Goal: Transaction & Acquisition: Obtain resource

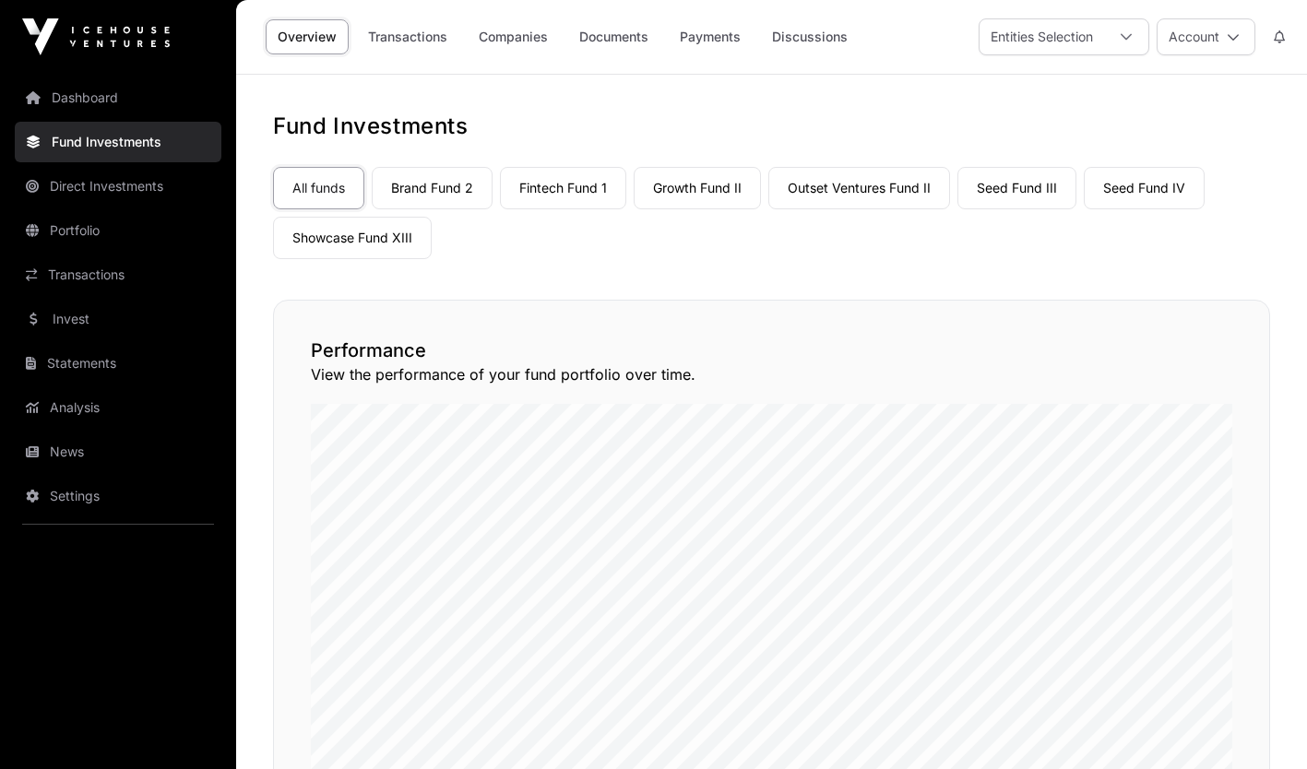
click at [508, 45] on link "Companies" at bounding box center [513, 36] width 93 height 35
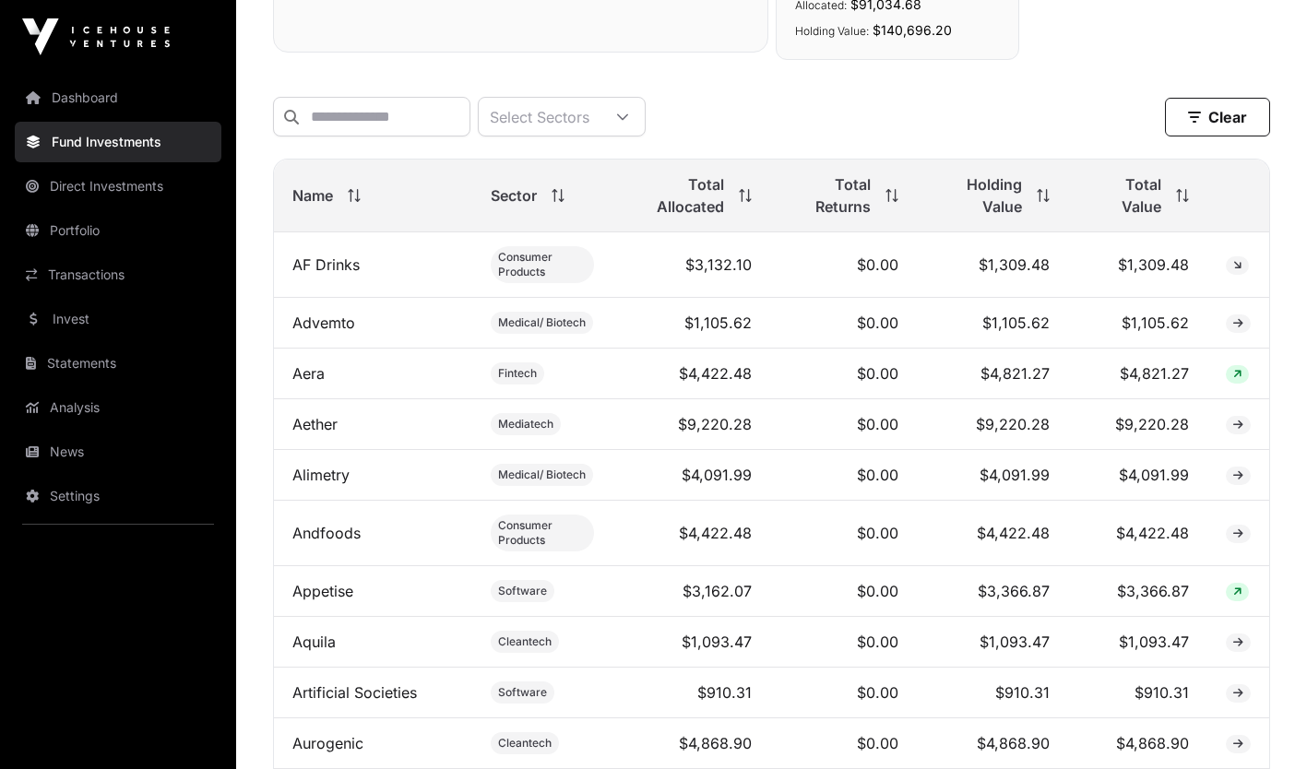
scroll to position [864, 0]
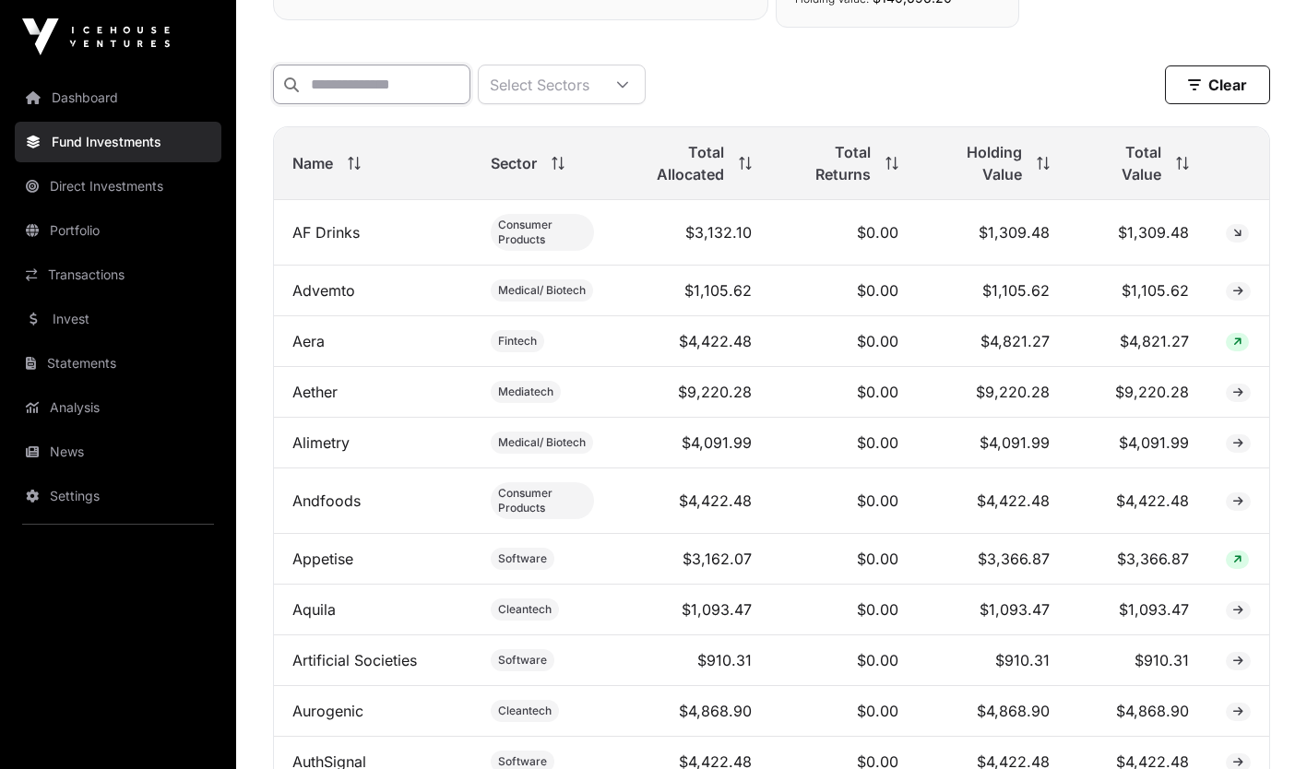
click at [432, 83] on input "text" at bounding box center [371, 85] width 197 height 40
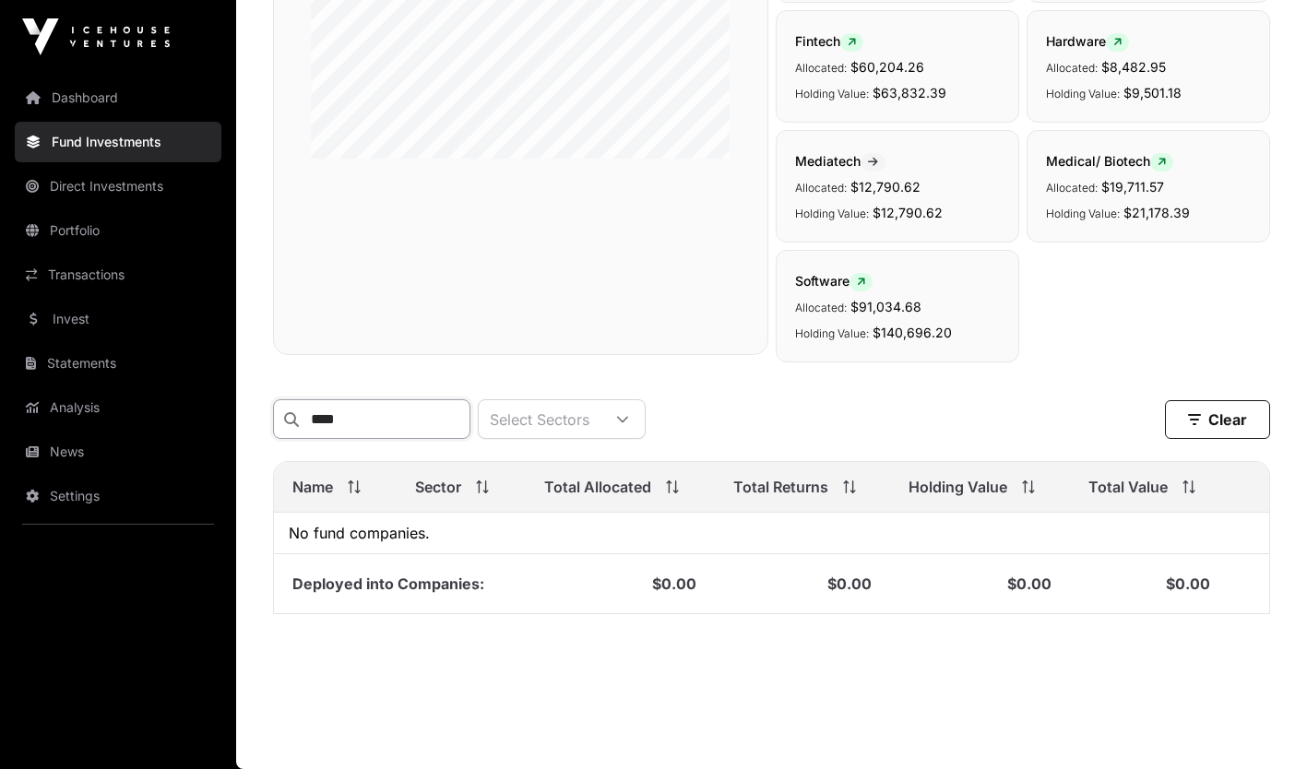
scroll to position [541, 0]
type input "****"
click at [73, 227] on link "Portfolio" at bounding box center [118, 230] width 207 height 41
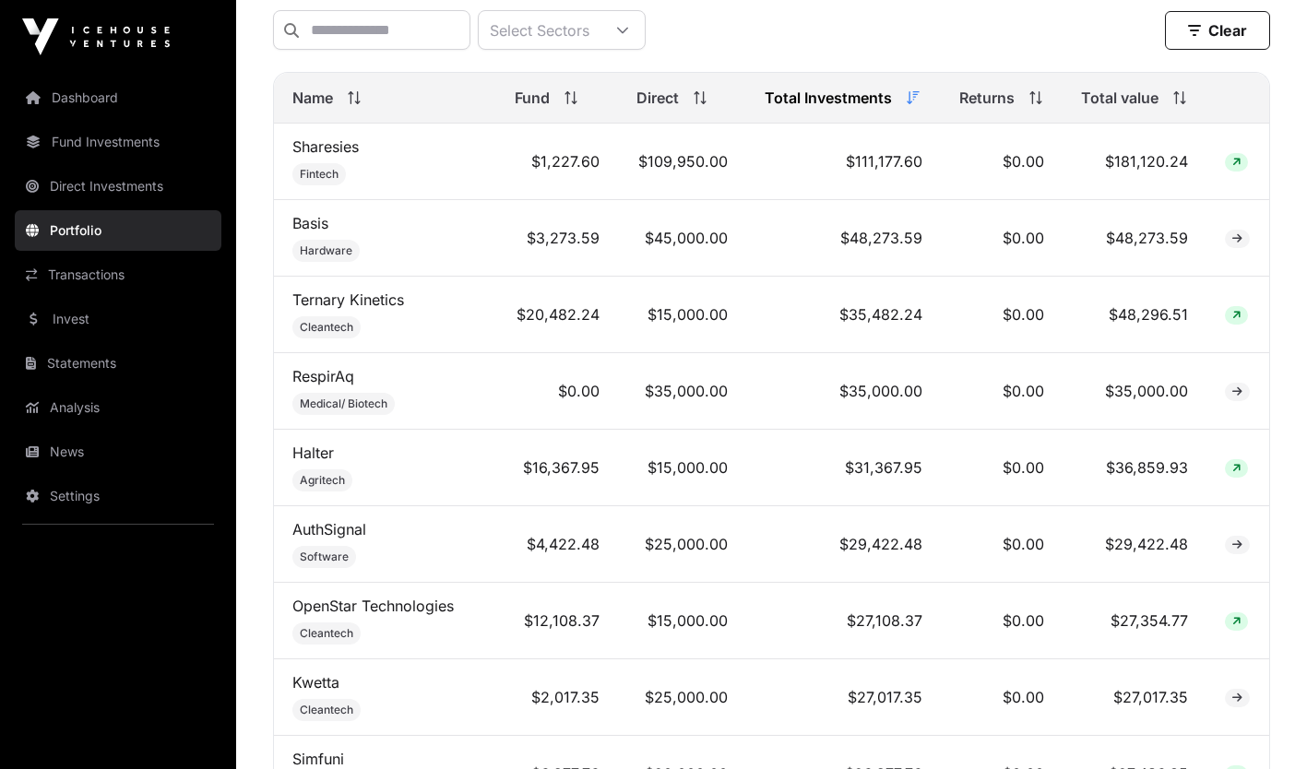
scroll to position [642, 0]
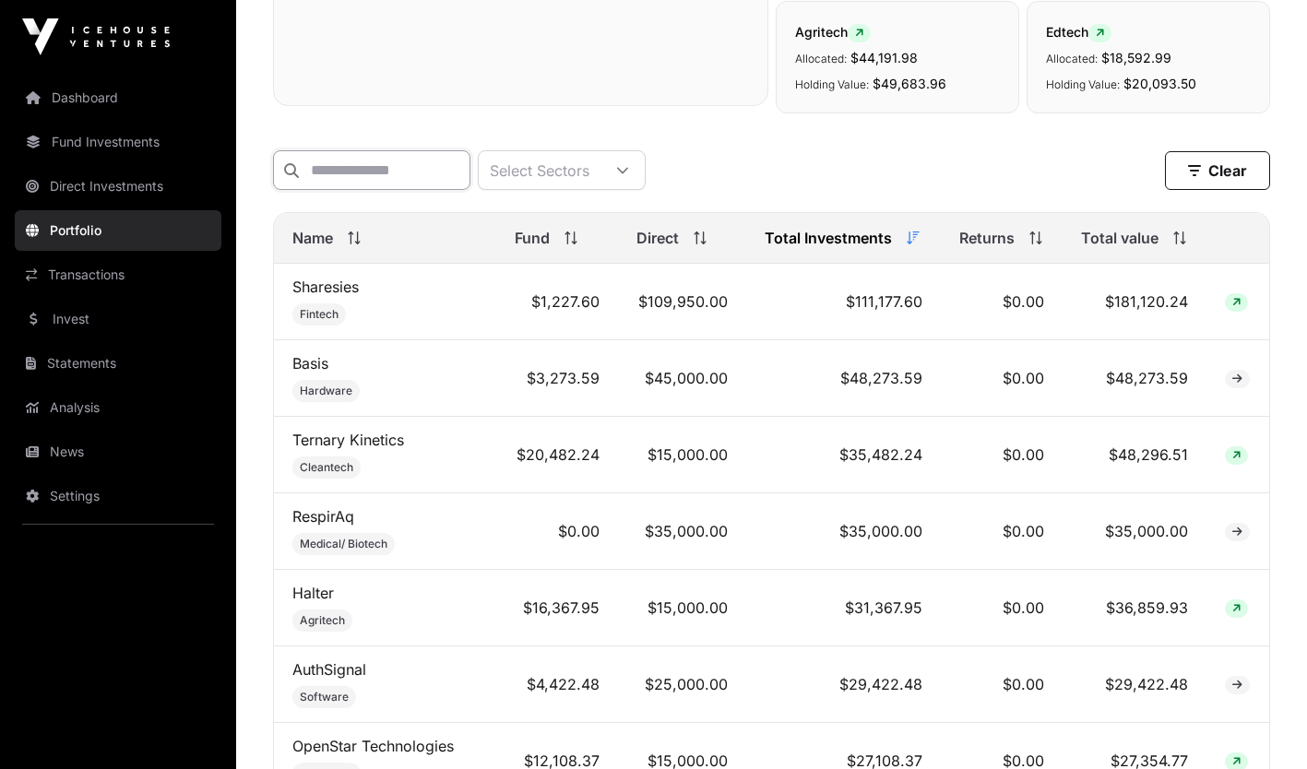
click at [449, 173] on input "text" at bounding box center [371, 170] width 197 height 40
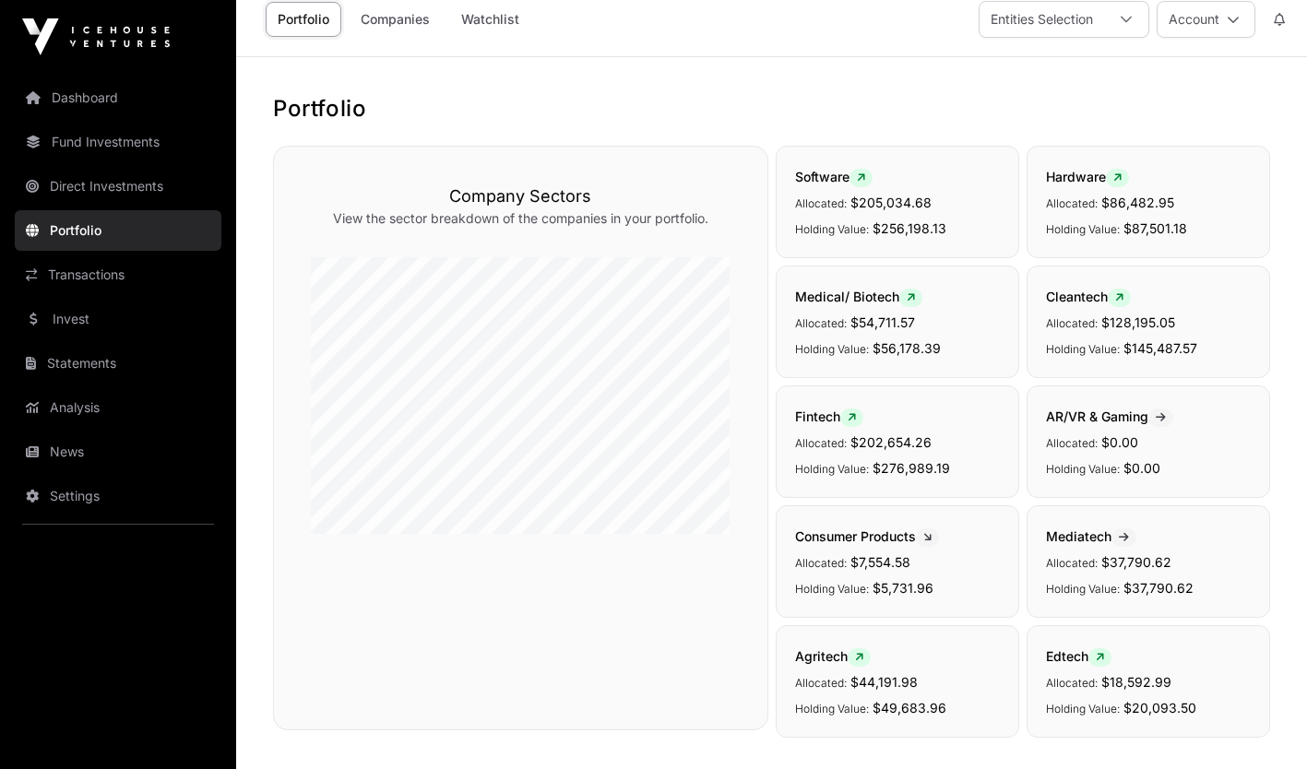
scroll to position [13, 0]
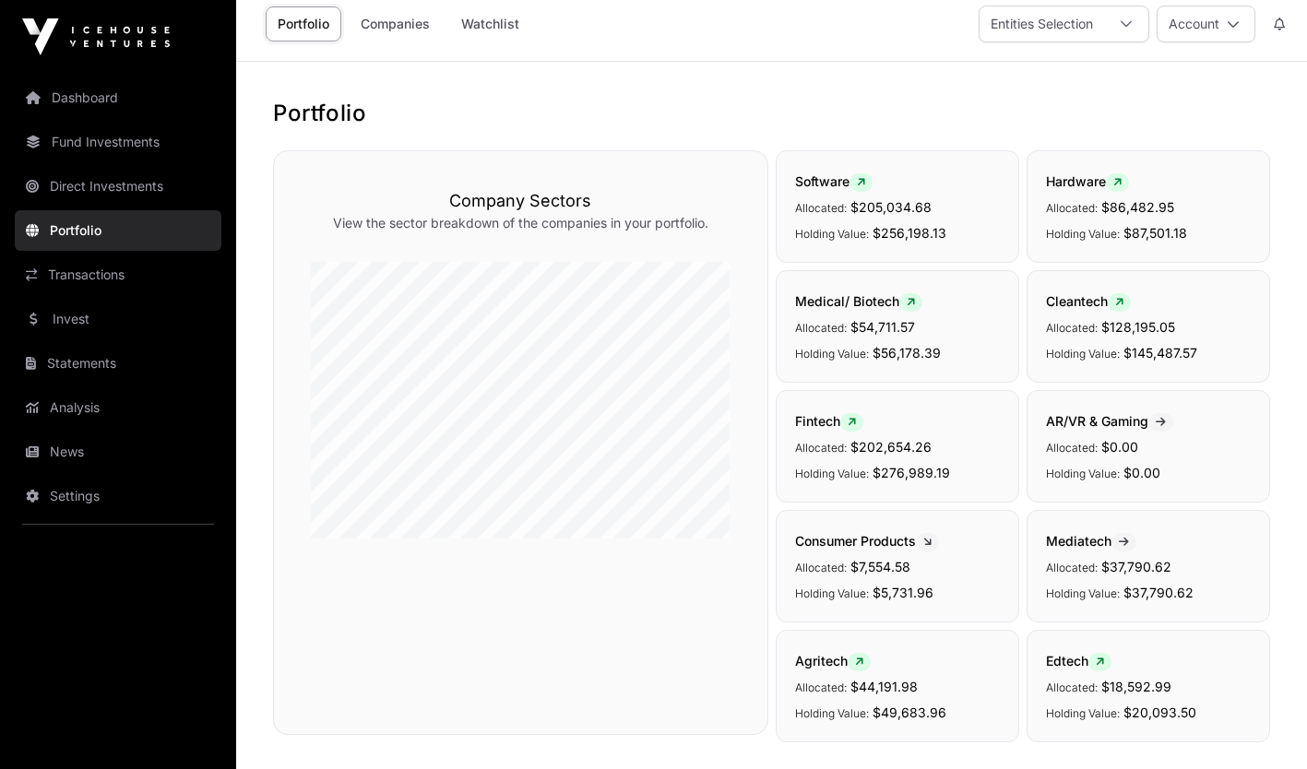
type input "****"
click at [403, 27] on link "Companies" at bounding box center [395, 23] width 93 height 35
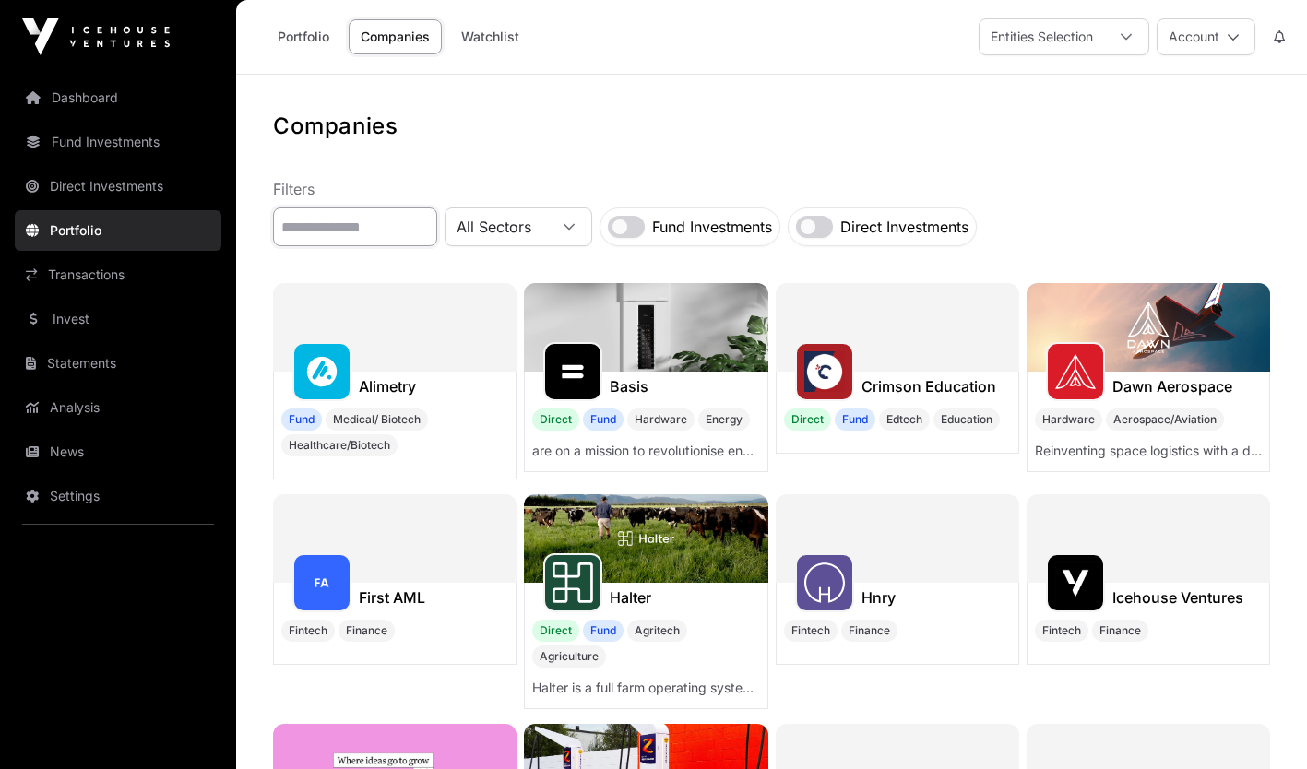
click at [384, 218] on input "text" at bounding box center [355, 226] width 164 height 39
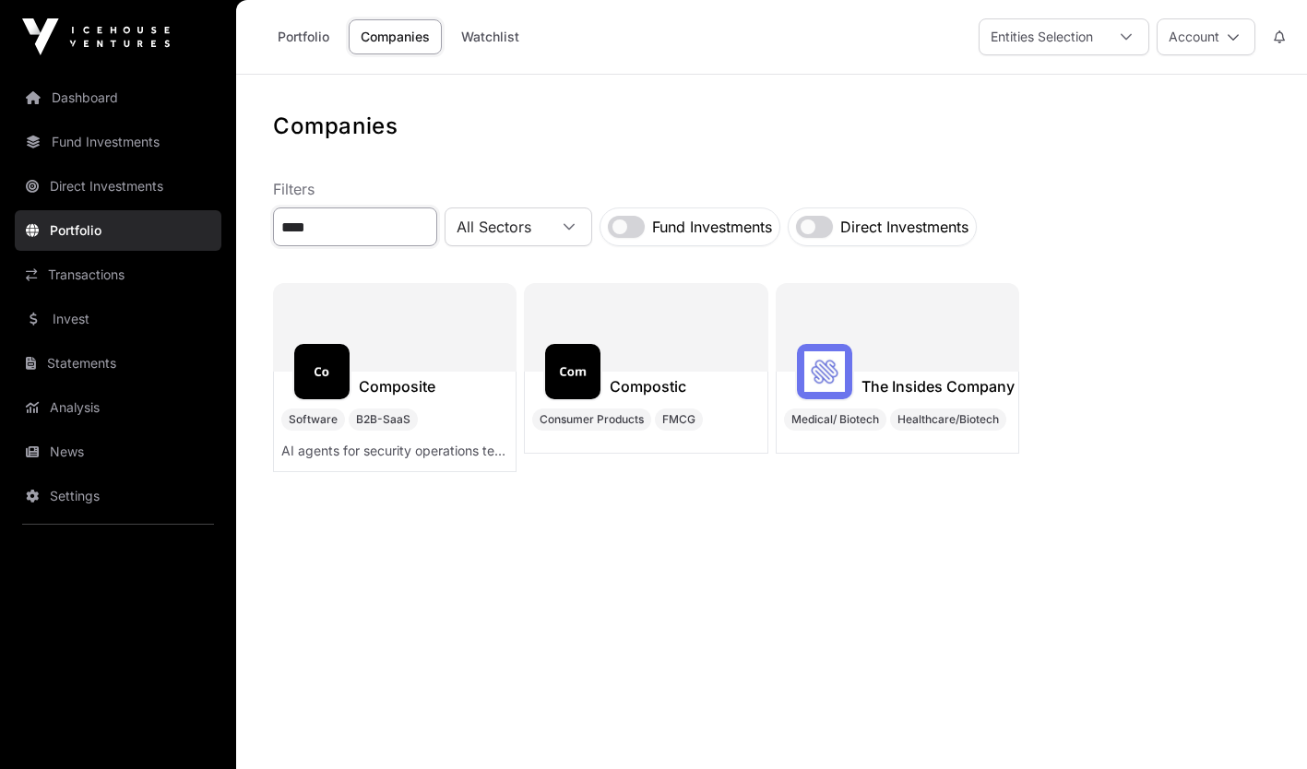
type input "****"
click at [321, 385] on img at bounding box center [322, 371] width 41 height 41
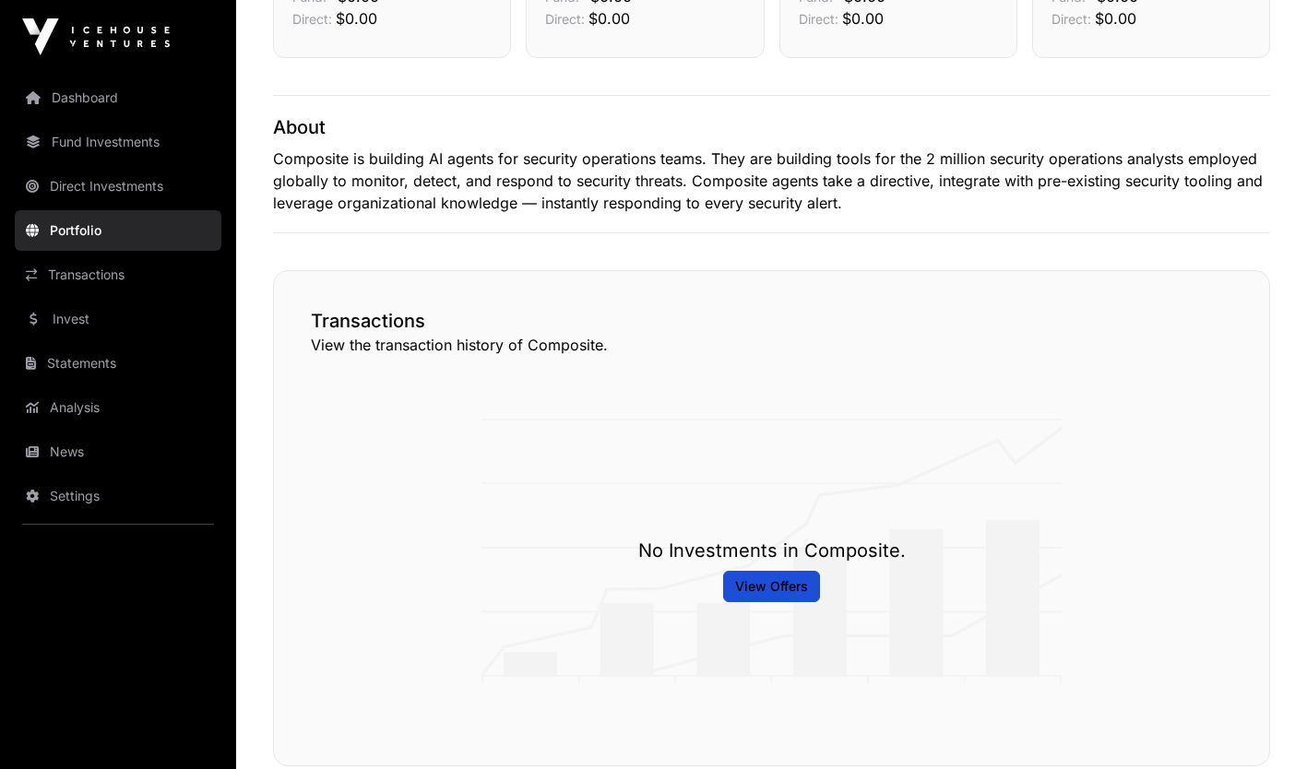
scroll to position [696, 0]
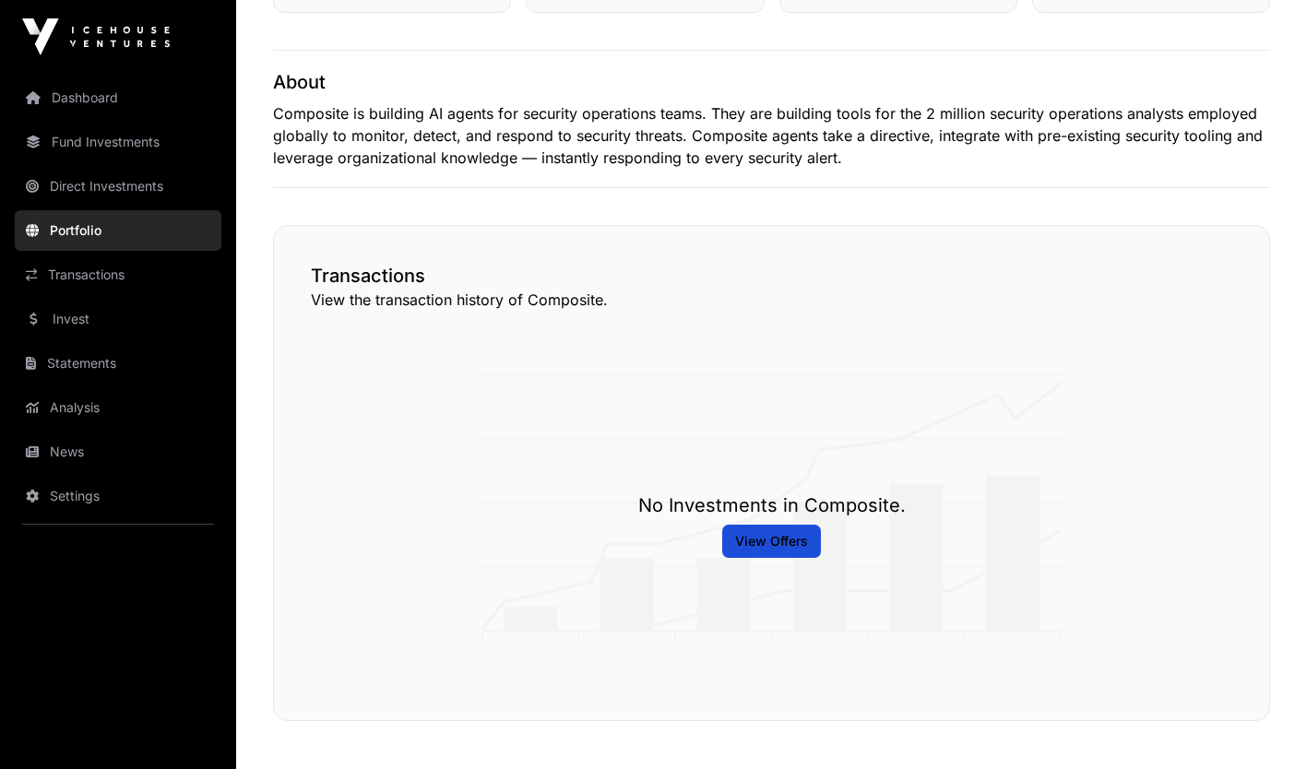
click at [779, 549] on span "View Offers" at bounding box center [771, 541] width 73 height 18
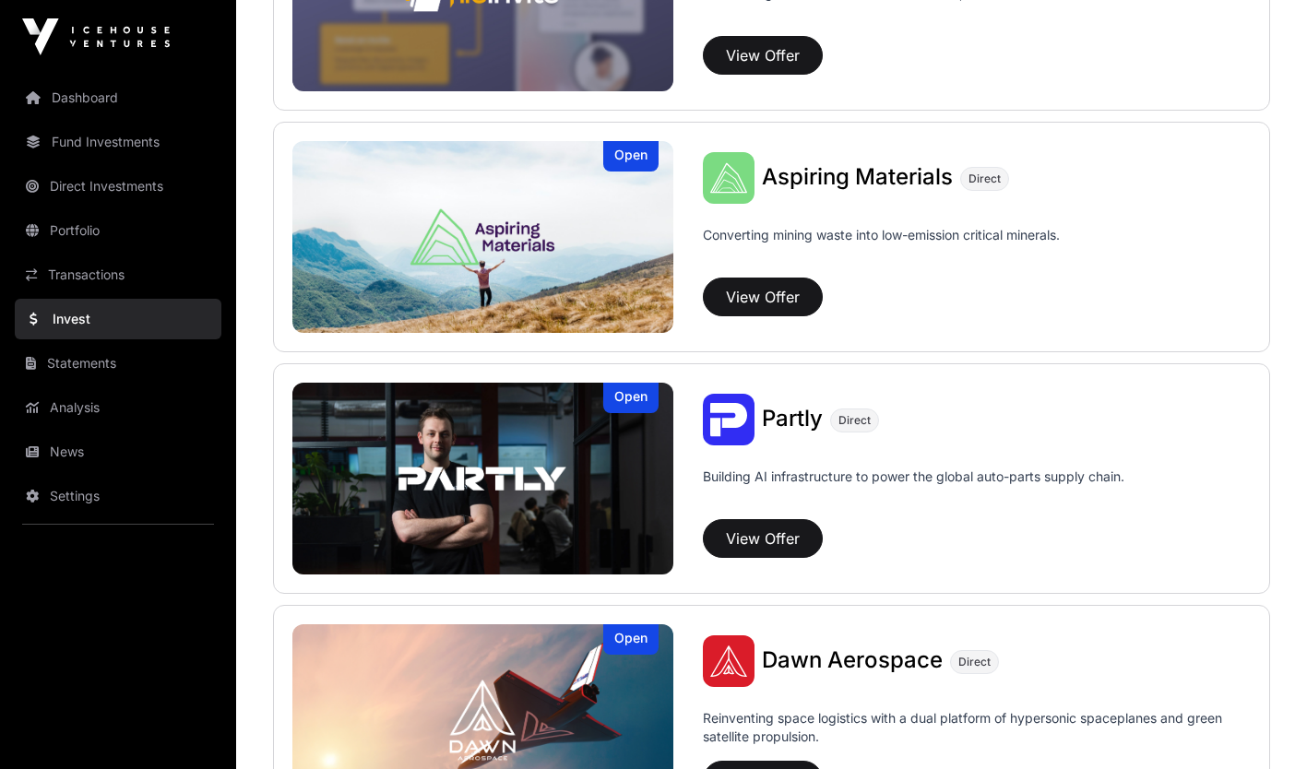
scroll to position [1312, 0]
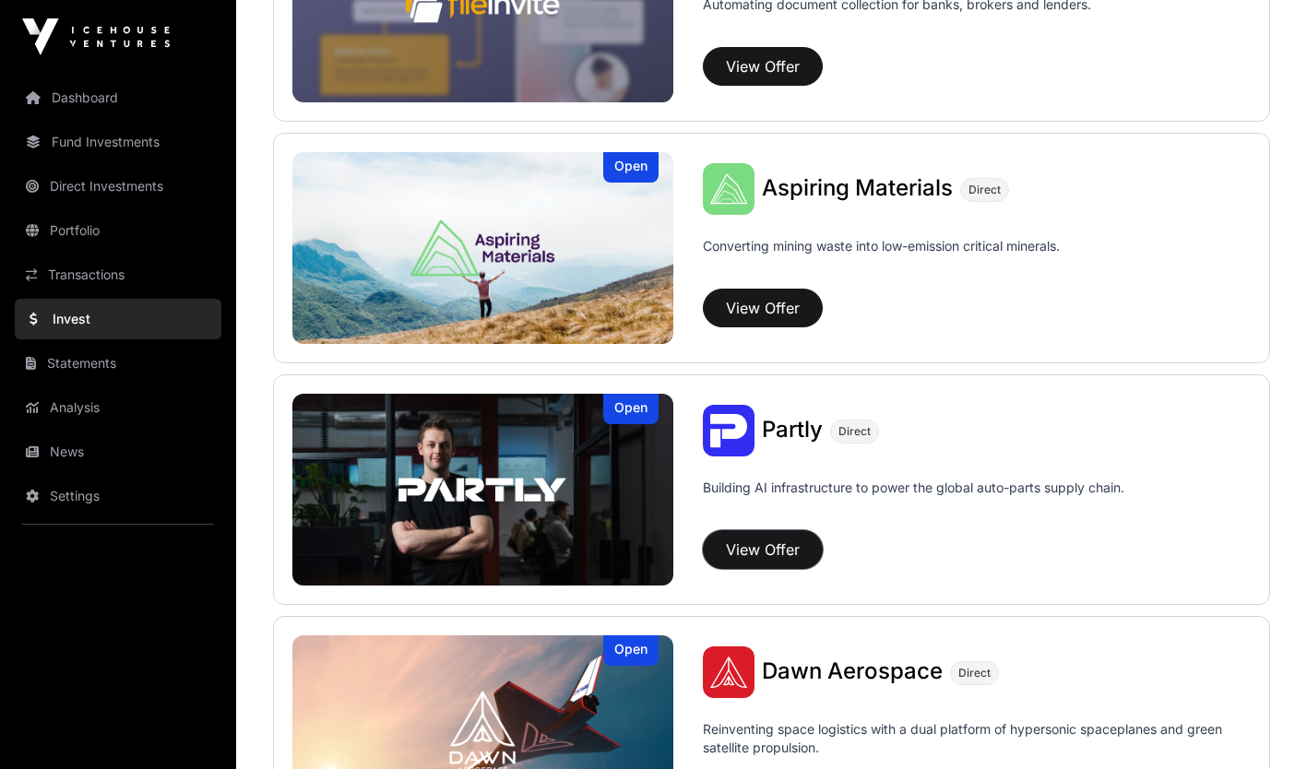
click at [737, 537] on button "View Offer" at bounding box center [763, 549] width 120 height 39
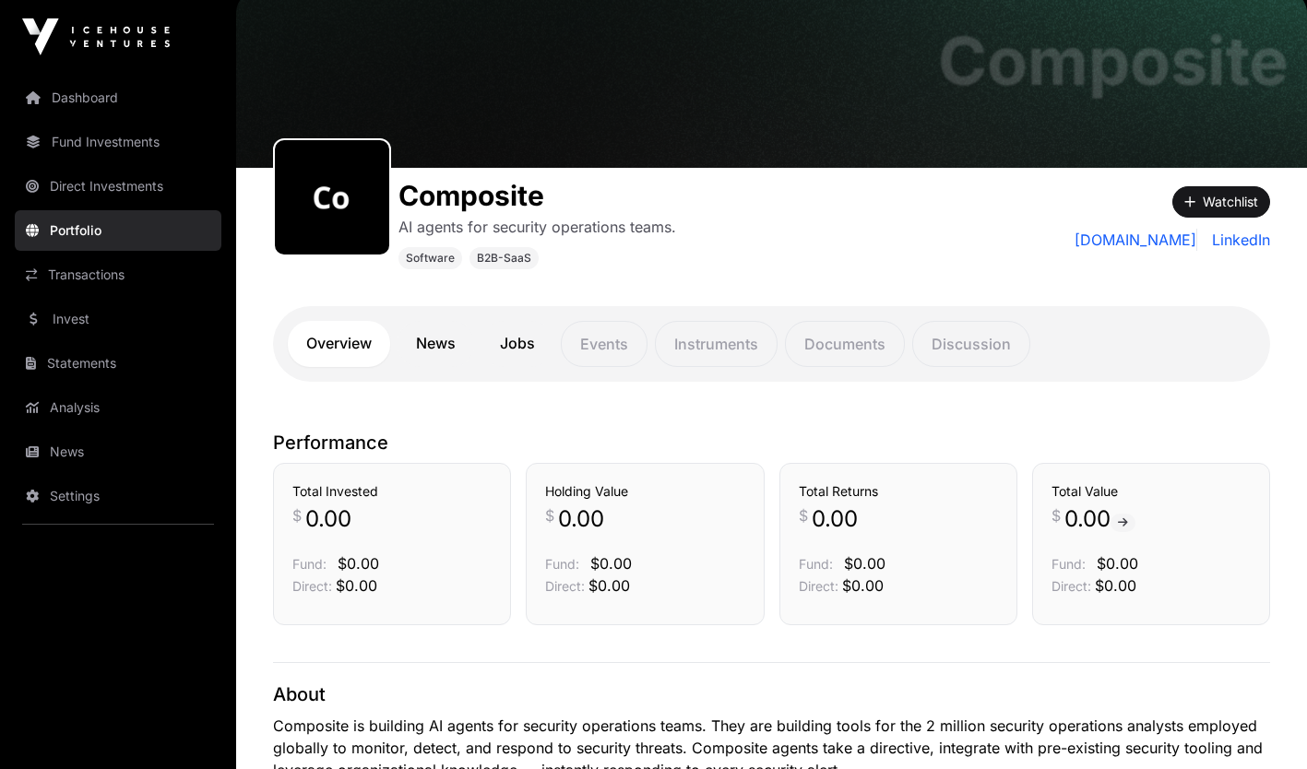
scroll to position [65, 0]
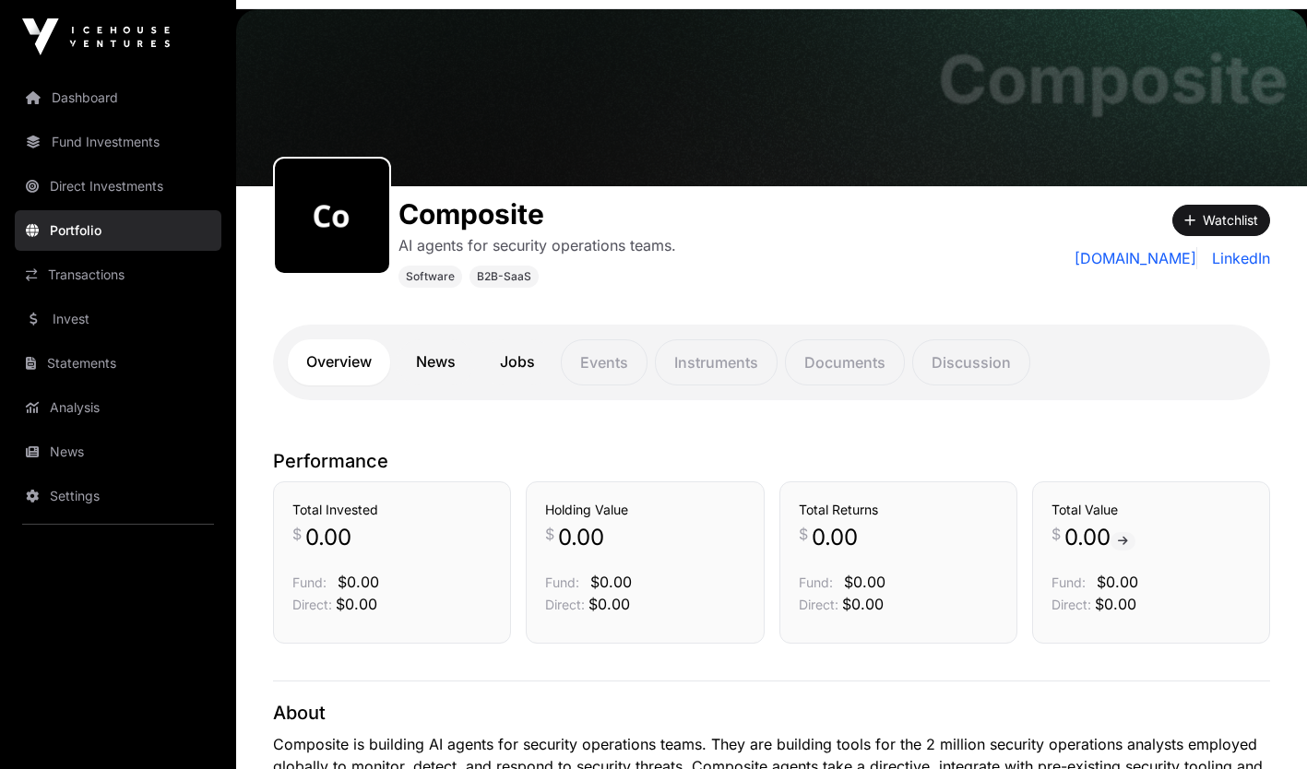
click at [989, 374] on p "Discussion" at bounding box center [971, 362] width 118 height 46
click at [1133, 266] on link "[DOMAIN_NAME]" at bounding box center [1135, 258] width 123 height 22
